Goal: Task Accomplishment & Management: Complete application form

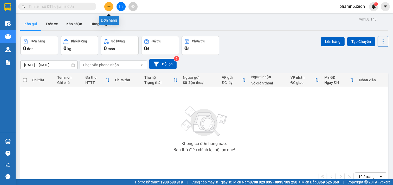
click at [107, 7] on icon "plus" at bounding box center [109, 7] width 4 height 4
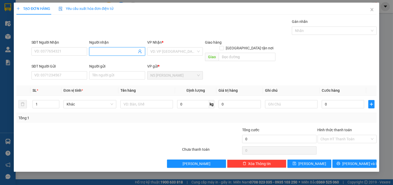
click at [105, 50] on input "Người nhận" at bounding box center [114, 52] width 44 height 6
type input "ku lâm t"
click at [106, 60] on div "KU LÂM THỊT DÊ - 0947874490" at bounding box center [117, 62] width 50 height 6
type input "0947874490"
type input "KU LÂM THỊT DÊ"
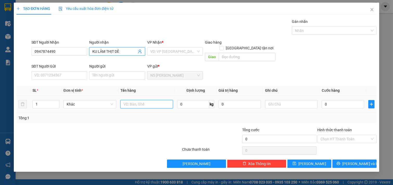
click at [136, 102] on input "text" at bounding box center [146, 104] width 53 height 8
type input "1 XỐP"
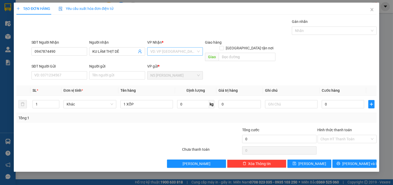
drag, startPoint x: 189, startPoint y: 51, endPoint x: 178, endPoint y: 54, distance: 11.4
click at [188, 51] on input "search" at bounding box center [173, 52] width 46 height 8
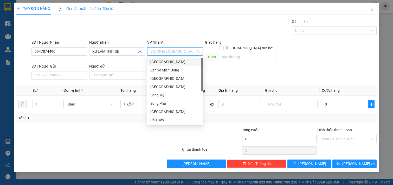
click at [174, 61] on div "Sài Gòn" at bounding box center [175, 62] width 50 height 6
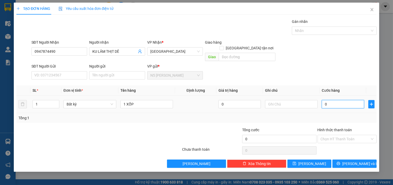
click at [330, 100] on input "0" at bounding box center [343, 104] width 42 height 8
type input "1"
type input "14"
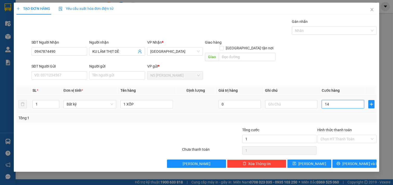
type input "14"
type input "140"
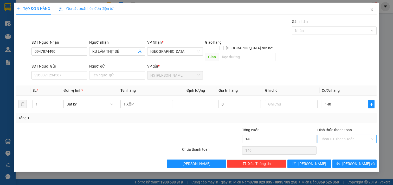
click at [345, 135] on input "Hình thức thanh toán" at bounding box center [345, 139] width 49 height 8
type input "140.000"
click at [336, 144] on div "Tại văn phòng" at bounding box center [347, 144] width 53 height 6
type input "0"
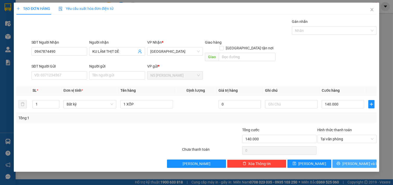
click at [340, 162] on icon "printer" at bounding box center [338, 164] width 4 height 4
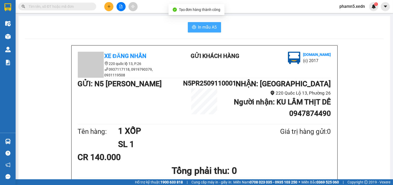
click at [211, 26] on span "In mẫu A5" at bounding box center [207, 27] width 19 height 7
